Goal: Task Accomplishment & Management: Manage account settings

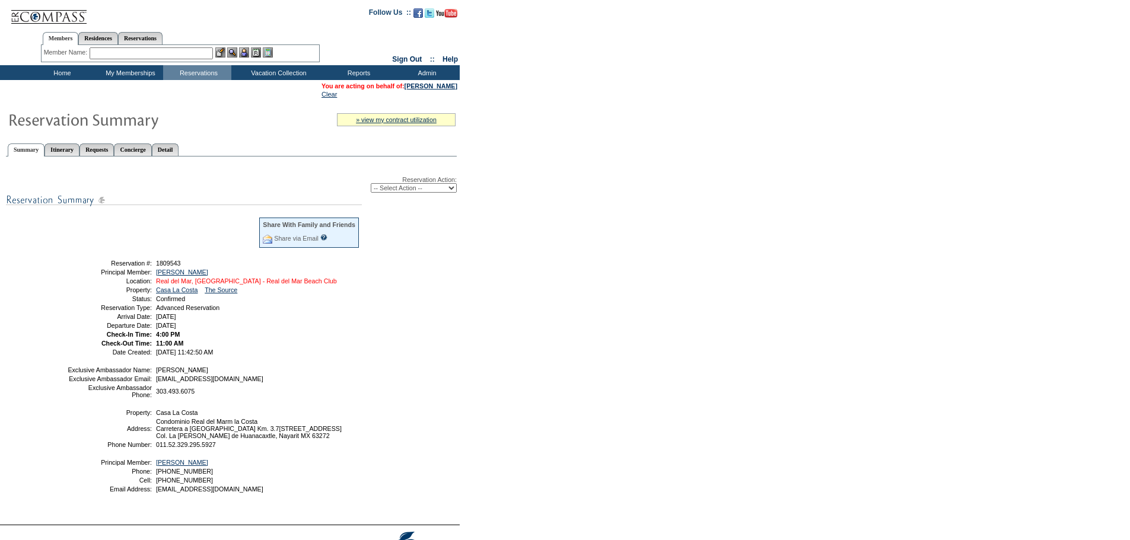
click at [295, 284] on link "Real del Mar, [GEOGRAPHIC_DATA] - Real del Mar Beach Club" at bounding box center [246, 281] width 181 height 7
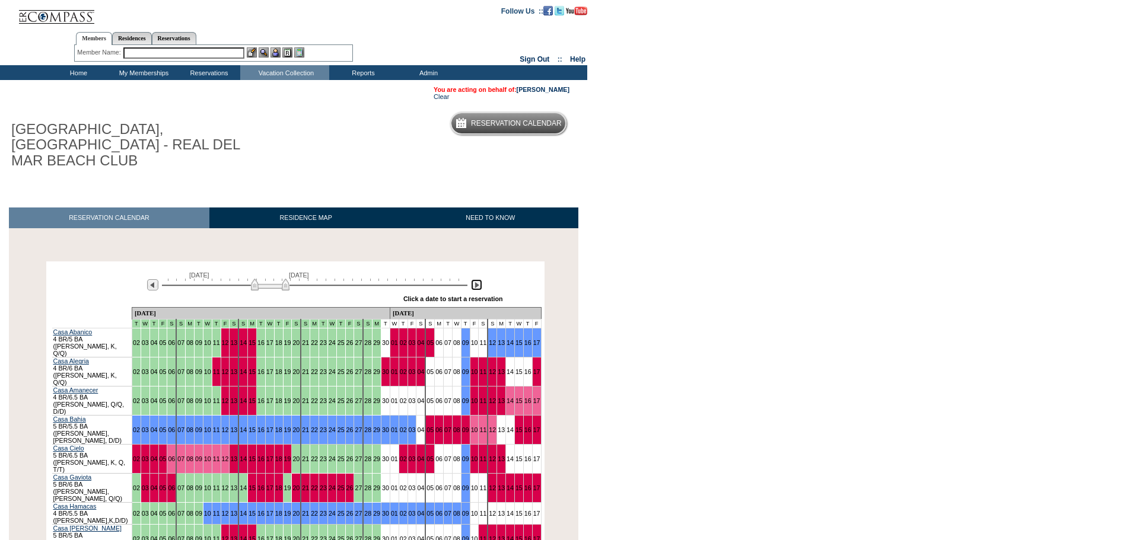
click at [475, 279] on img at bounding box center [476, 284] width 11 height 11
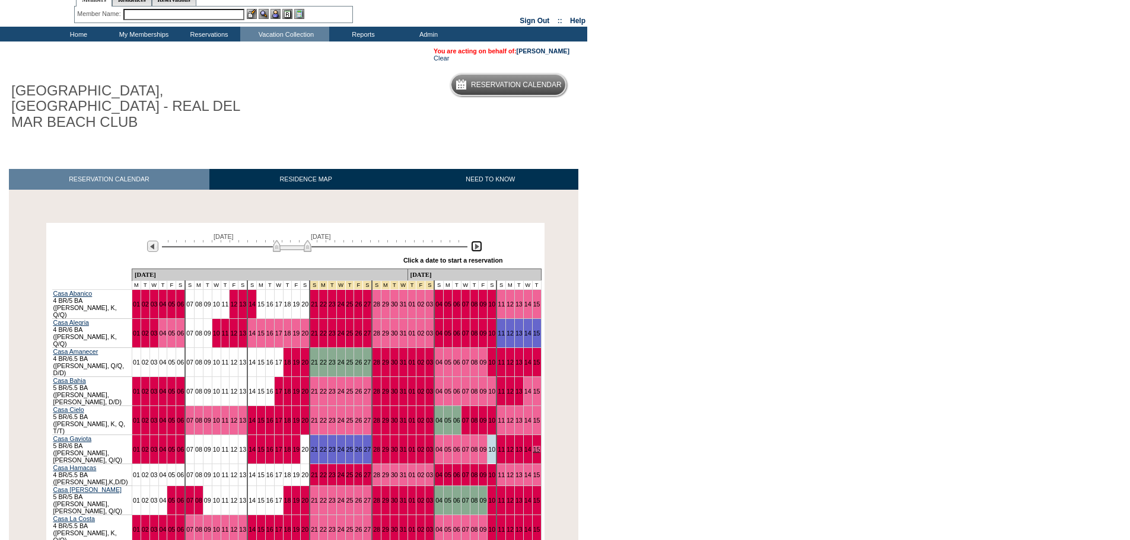
scroll to position [119, 0]
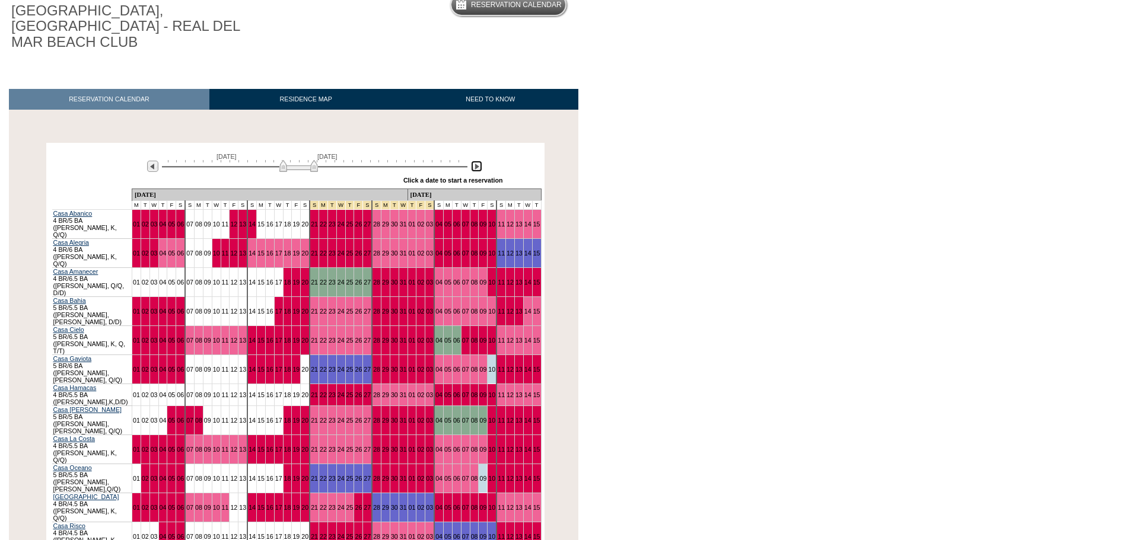
drag, startPoint x: 310, startPoint y: 152, endPoint x: 316, endPoint y: 152, distance: 6.5
click at [316, 160] on img at bounding box center [298, 166] width 39 height 12
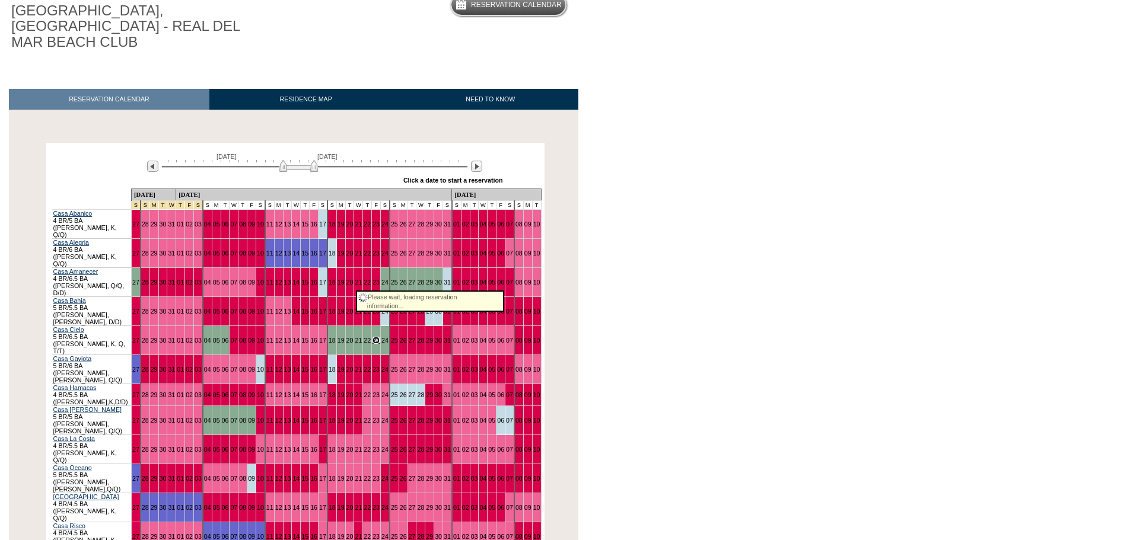
click at [373, 337] on link "23" at bounding box center [376, 340] width 7 height 7
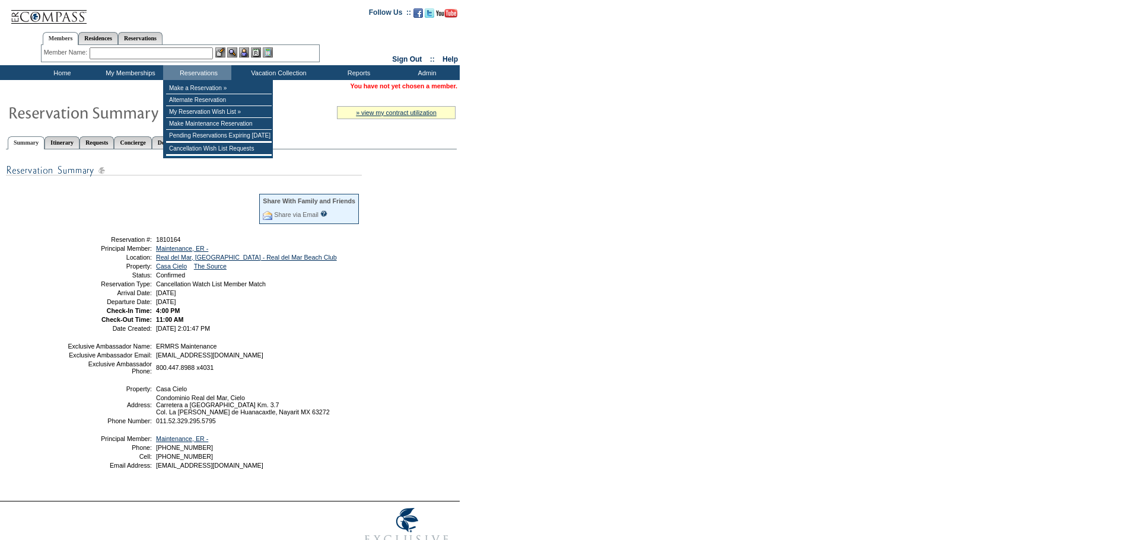
drag, startPoint x: 182, startPoint y: 55, endPoint x: 194, endPoint y: 44, distance: 16.0
click at [185, 52] on input "text" at bounding box center [151, 53] width 123 height 12
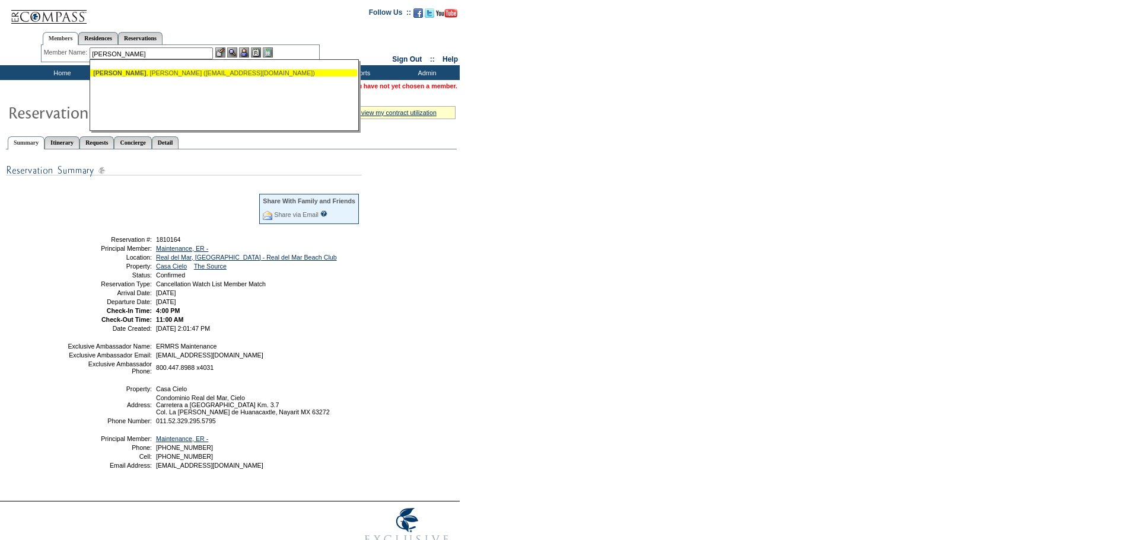
drag, startPoint x: 164, startPoint y: 75, endPoint x: 171, endPoint y: 73, distance: 7.5
click at [164, 75] on div "Viola , Marco (marcoviola@aol.com)" at bounding box center [223, 72] width 261 height 7
type input "Viola, Marco (marcoviola@aol.com)"
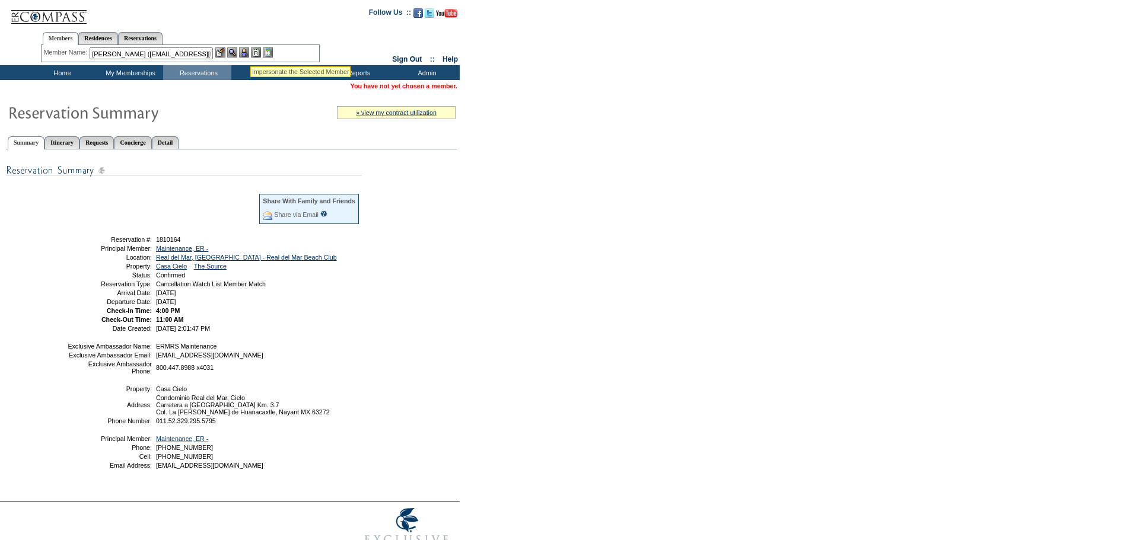
drag, startPoint x: 250, startPoint y: 52, endPoint x: 235, endPoint y: 54, distance: 15.0
click at [249, 52] on img at bounding box center [244, 52] width 10 height 10
click at [234, 53] on img at bounding box center [232, 52] width 10 height 10
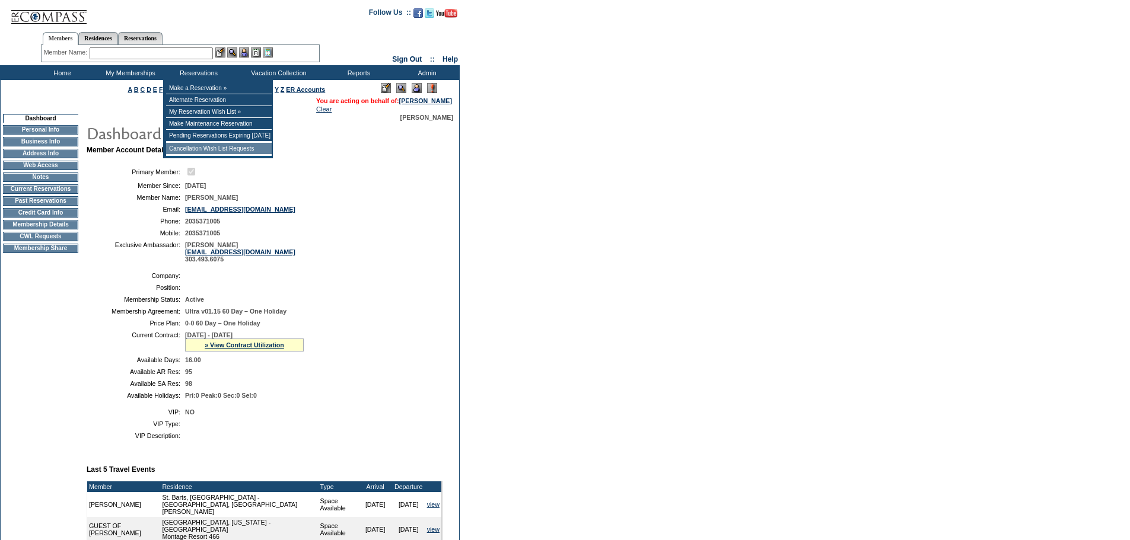
click at [224, 154] on td "Cancellation Wish List Requests" at bounding box center [219, 149] width 106 height 12
